Goal: Task Accomplishment & Management: Complete application form

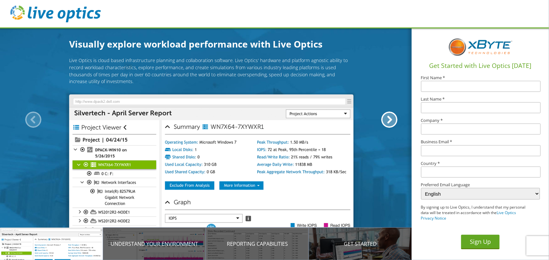
click at [458, 85] on input "text" at bounding box center [480, 86] width 119 height 11
type input "[PERSON_NAME]"
type input "keewan"
type input "GBM"
type input "Batoul@gbmme.com"
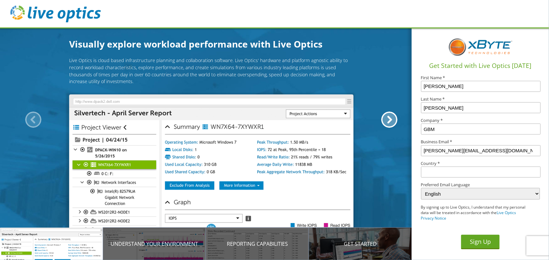
type input "[GEOGRAPHIC_DATA]"
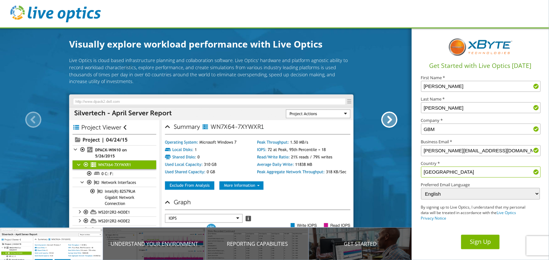
click at [484, 238] on button "Sign Up" at bounding box center [480, 241] width 38 height 15
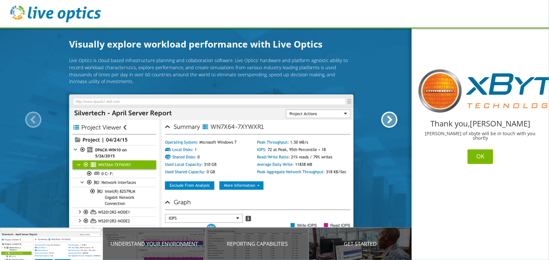
click at [489, 149] on button "OK" at bounding box center [480, 156] width 26 height 15
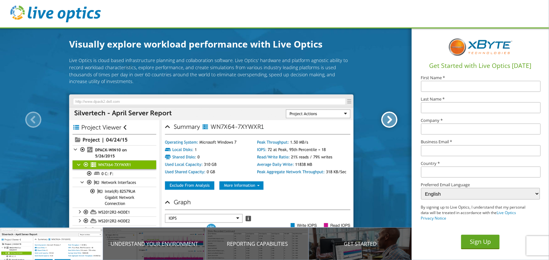
click at [391, 115] on div at bounding box center [389, 119] width 16 height 16
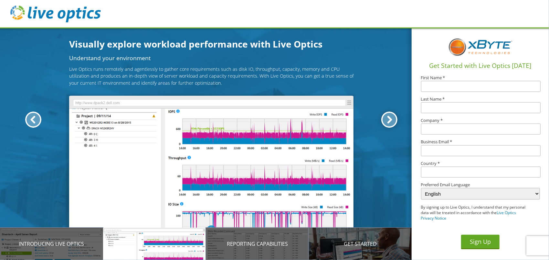
click at [391, 115] on div at bounding box center [389, 119] width 16 height 16
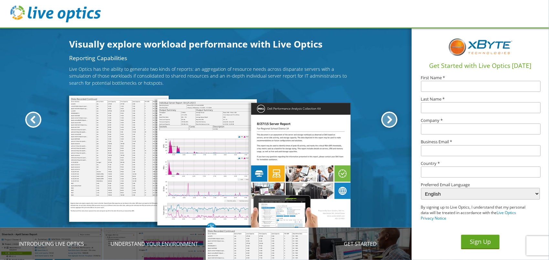
click at [391, 115] on div at bounding box center [389, 119] width 16 height 16
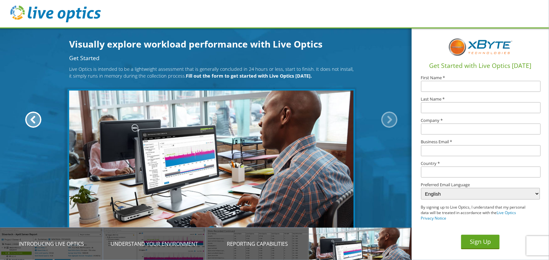
click at [391, 115] on div at bounding box center [389, 119] width 16 height 16
